Goal: Find specific page/section: Find specific page/section

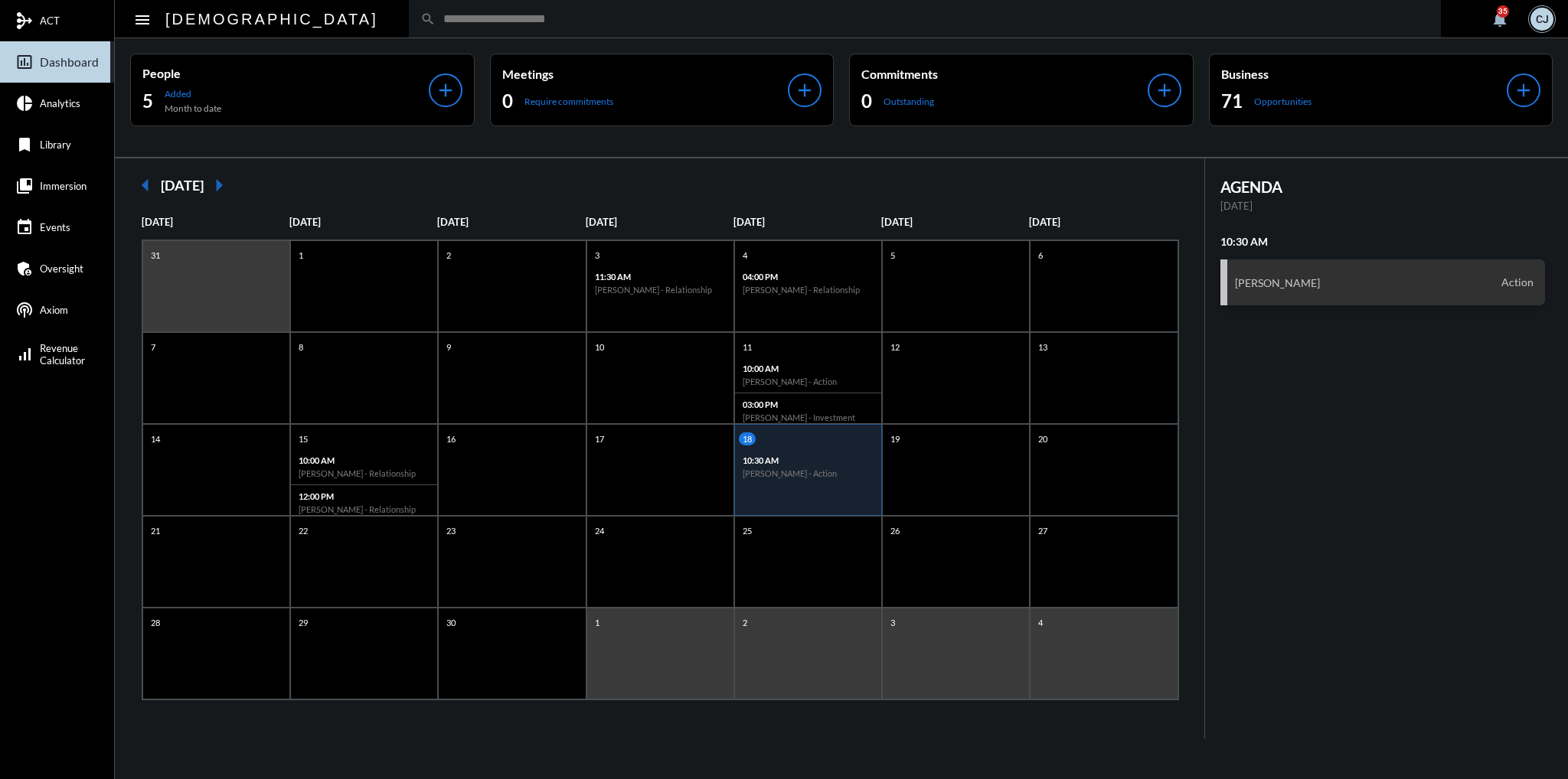
click at [44, 190] on span "Immersion" at bounding box center [63, 185] width 47 height 12
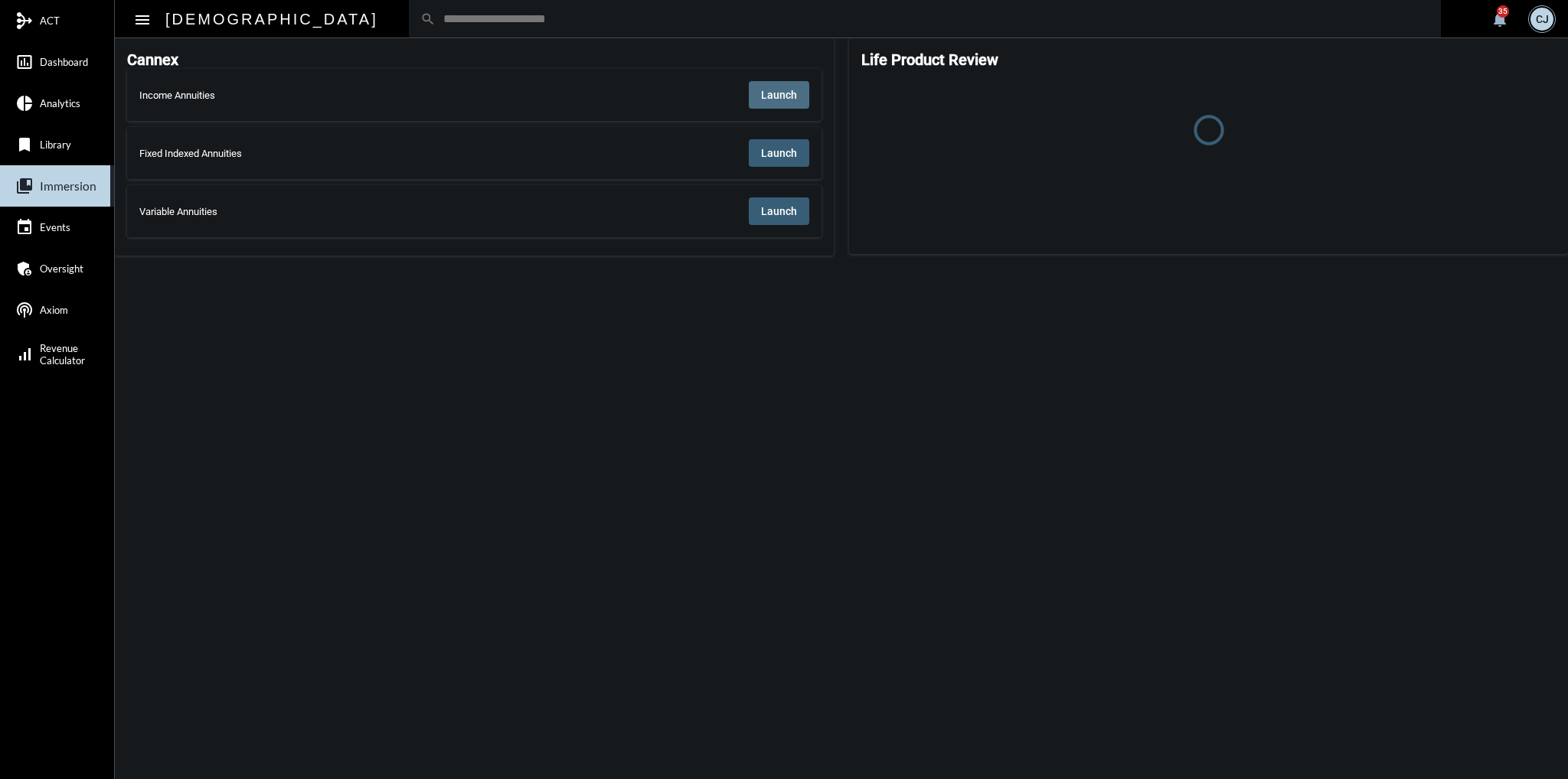
click at [759, 105] on button "Launch" at bounding box center [779, 94] width 60 height 27
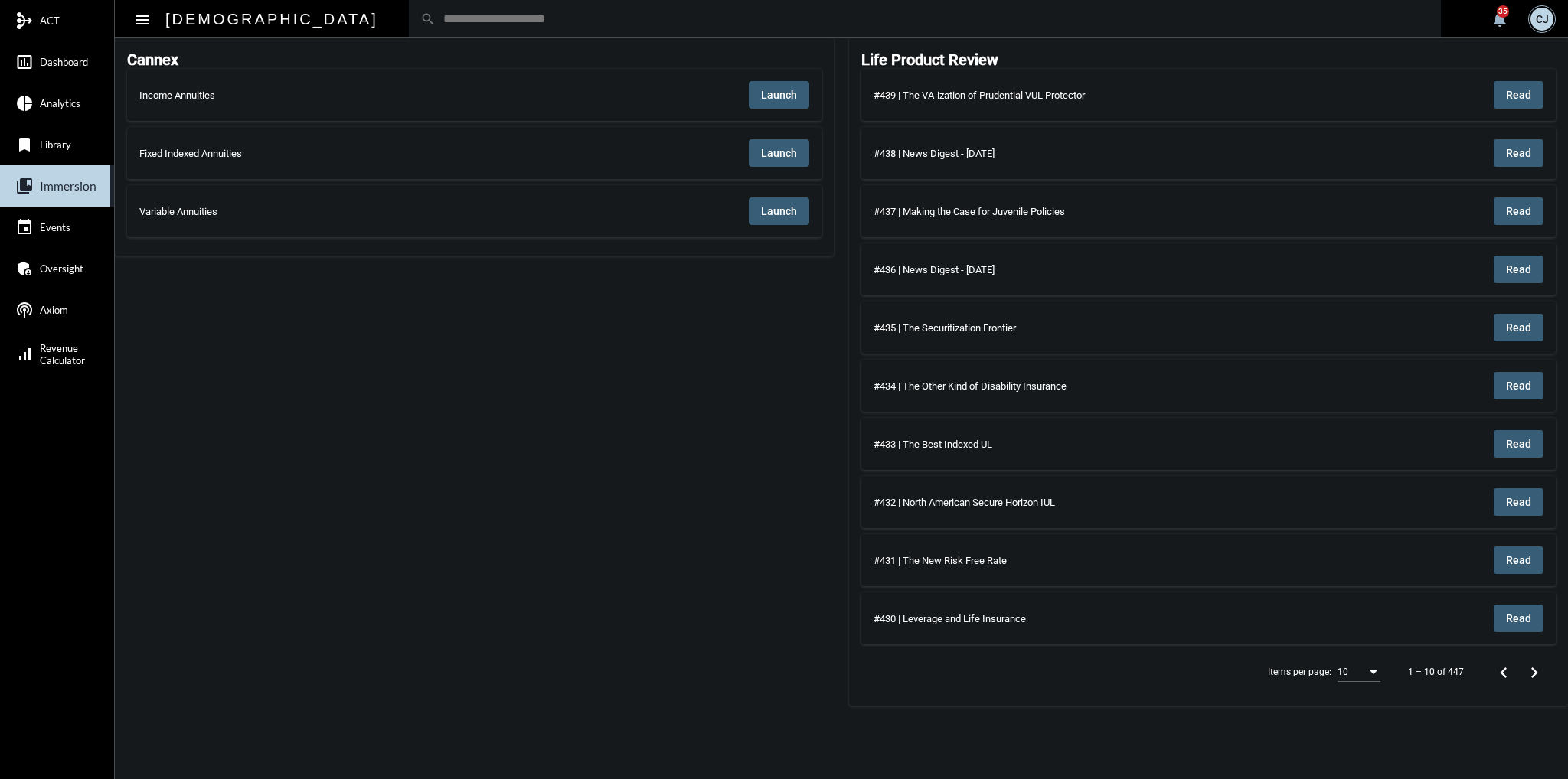
click at [783, 104] on button "Launch" at bounding box center [779, 94] width 60 height 27
click at [821, 12] on input "text" at bounding box center [932, 19] width 994 height 13
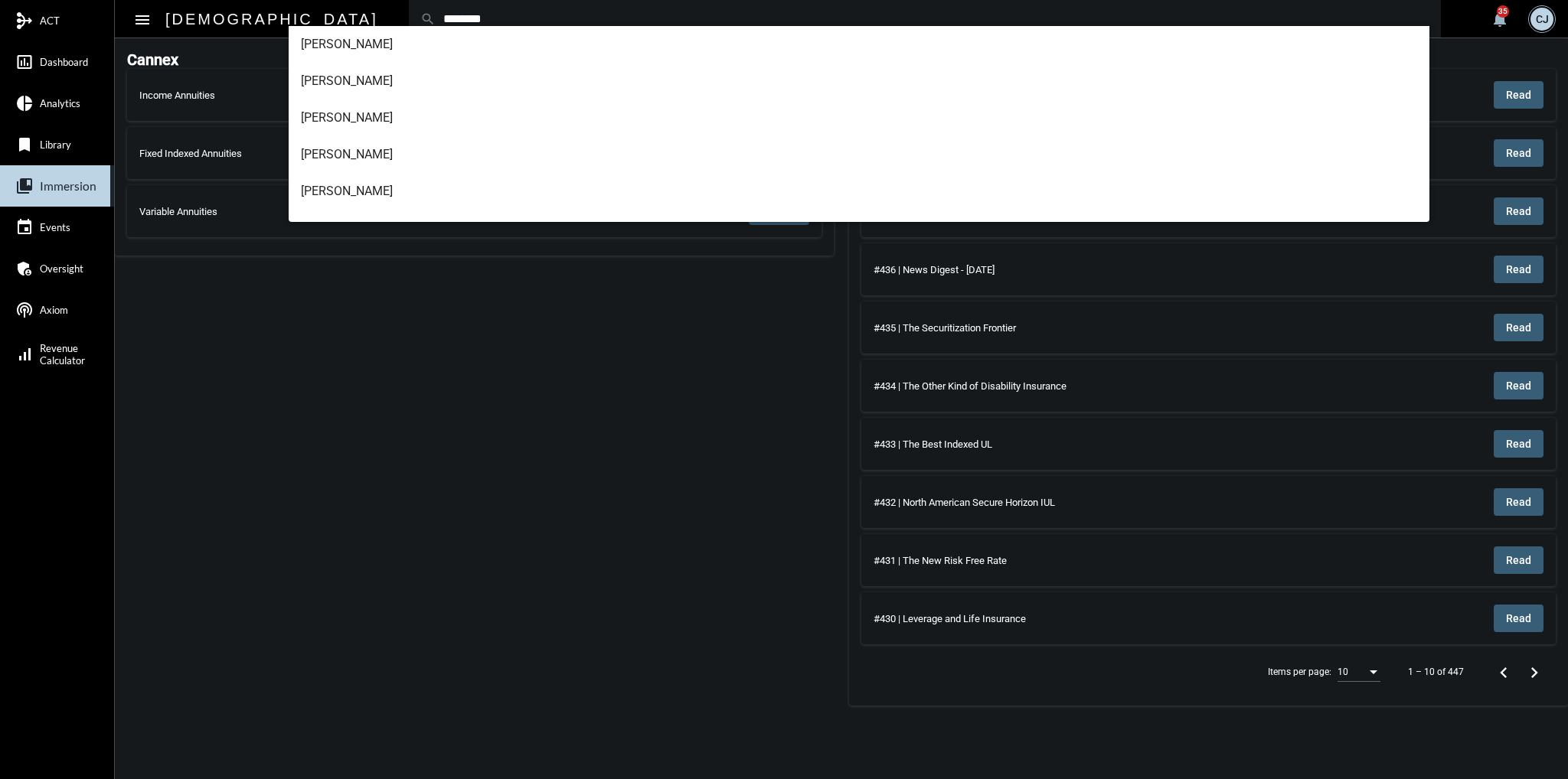
type input "********"
click at [364, 45] on span "[PERSON_NAME]" at bounding box center [859, 45] width 1117 height 37
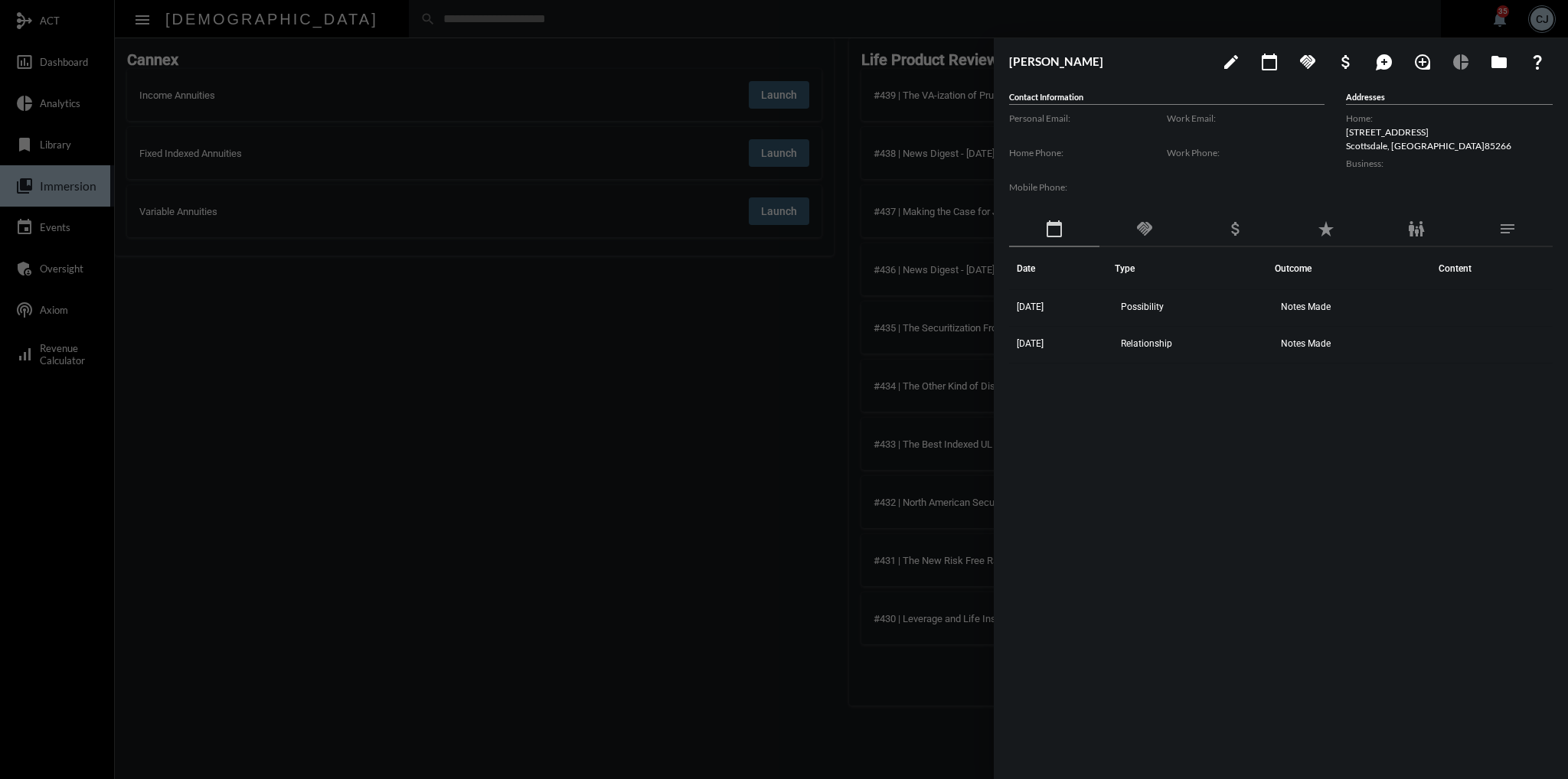
click at [1090, 77] on div "[PERSON_NAME] edit calendar_today handshake attach_money maps_ugc loupe pie_cha…" at bounding box center [1281, 404] width 574 height 733
click at [1085, 66] on h3 "[PERSON_NAME]" at bounding box center [1108, 61] width 199 height 14
